Goal: Transaction & Acquisition: Purchase product/service

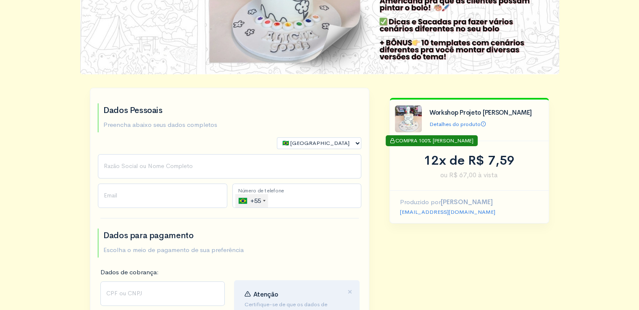
scroll to position [126, 0]
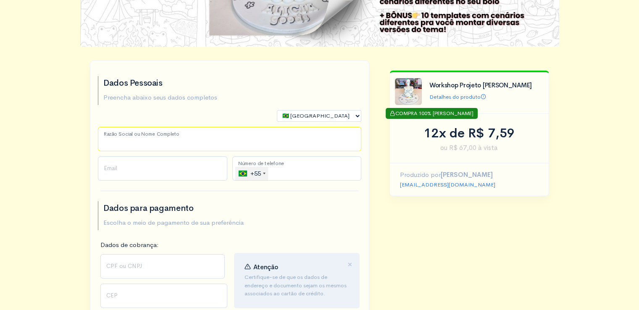
click at [230, 136] on input "Razão Social ou Nome Completo" at bounding box center [230, 139] width 264 height 24
type input "[PERSON_NAME]"
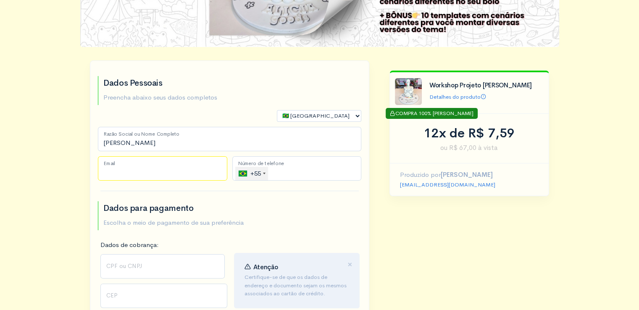
type input "[EMAIL_ADDRESS][DOMAIN_NAME]"
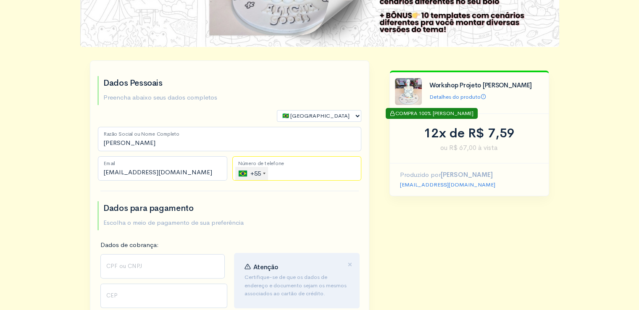
type input "[PHONE_NUMBER]"
select select "RN"
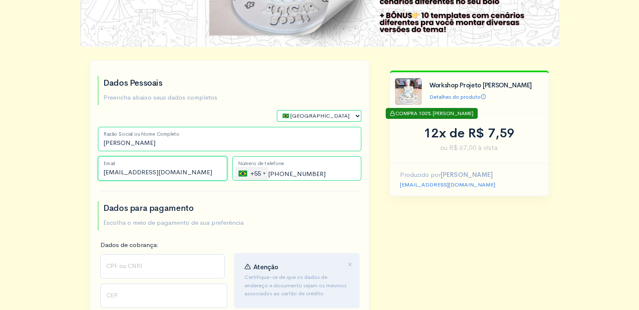
click at [220, 172] on input "[EMAIL_ADDRESS][DOMAIN_NAME]" at bounding box center [162, 168] width 129 height 24
click at [208, 173] on input "[EMAIL_ADDRESS][DOMAIN_NAME]" at bounding box center [162, 168] width 129 height 24
type input "n"
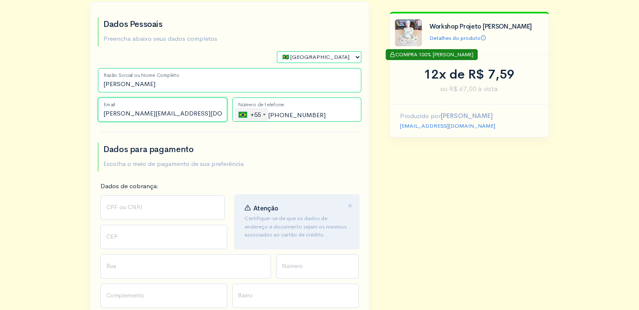
scroll to position [210, 0]
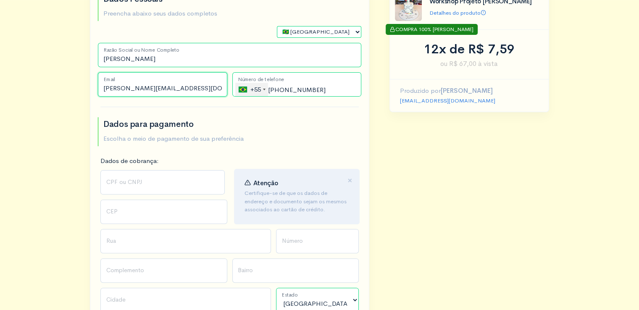
type input "[PERSON_NAME][EMAIL_ADDRESS][DOMAIN_NAME]"
click at [193, 183] on input "CPF ou CNPJ" at bounding box center [162, 182] width 124 height 24
type input "068.144.394-41"
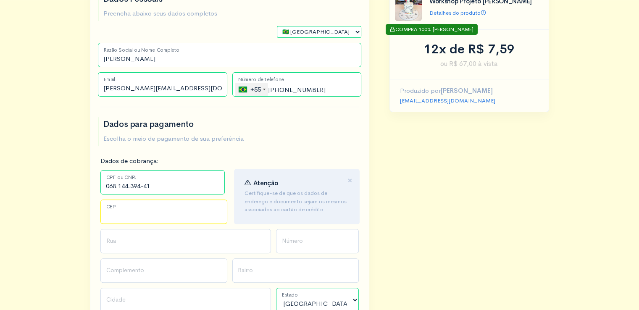
click at [182, 220] on input "CEP" at bounding box center [163, 212] width 127 height 24
type input "59695000"
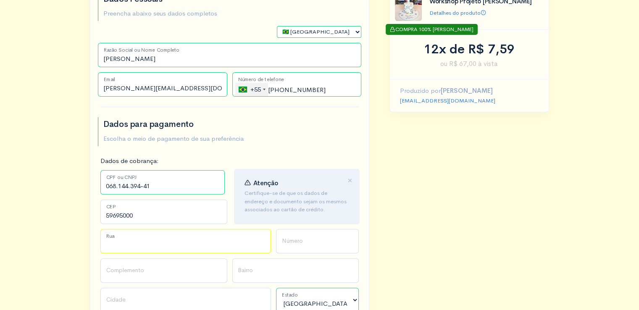
click at [173, 233] on input "Rua" at bounding box center [185, 241] width 171 height 24
type input "Baraúna"
type input "j"
type input "[PERSON_NAME]"
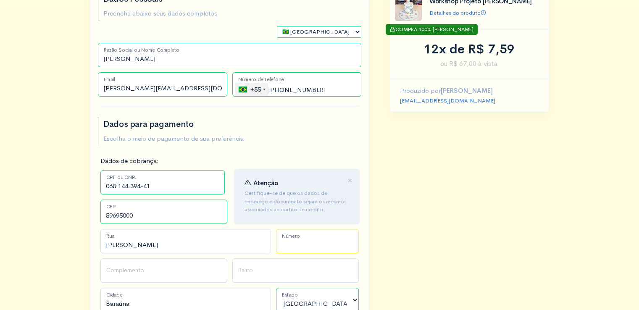
click at [293, 239] on input "Número" at bounding box center [317, 241] width 83 height 24
type input "46"
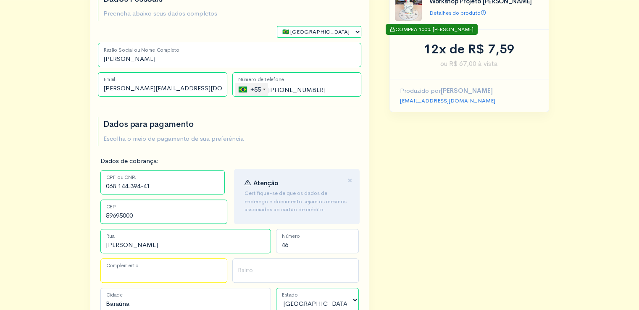
click at [150, 269] on input "Complemento" at bounding box center [163, 270] width 127 height 24
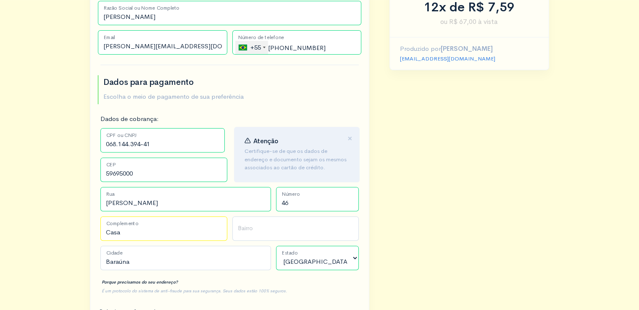
type input "Casa"
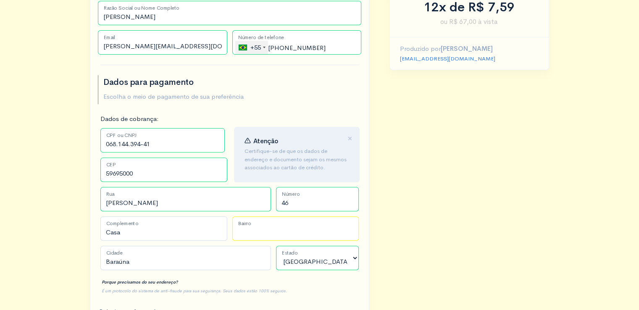
click at [248, 227] on input "Bairro" at bounding box center [295, 228] width 127 height 24
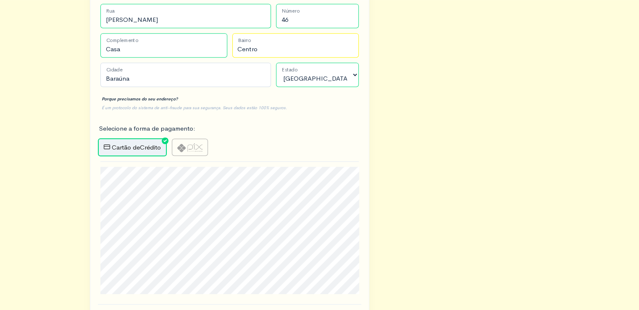
scroll to position [462, 0]
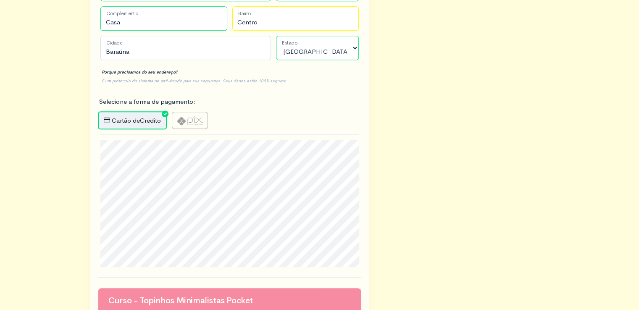
type input "Centro"
click at [193, 118] on img at bounding box center [189, 120] width 25 height 9
click at [177, 117] on input "radio" at bounding box center [174, 114] width 5 height 5
radio input "true"
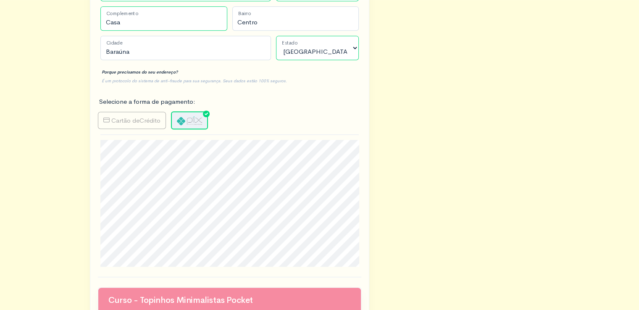
type input "Gerar PIX"
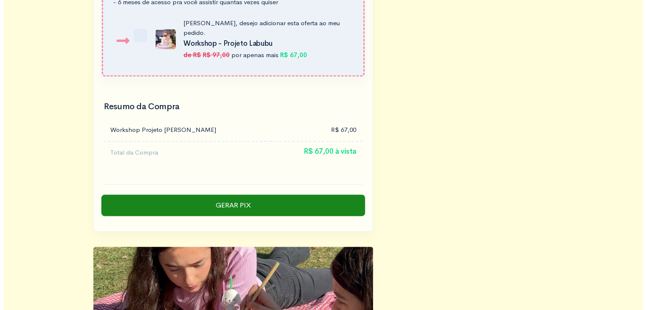
scroll to position [1345, 0]
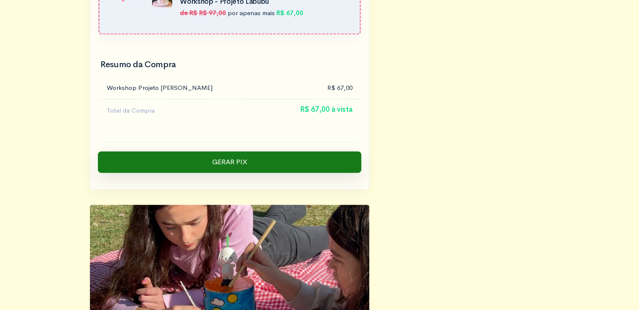
click at [225, 151] on input "Gerar PIX" at bounding box center [230, 162] width 264 height 22
